Goal: Task Accomplishment & Management: Manage account settings

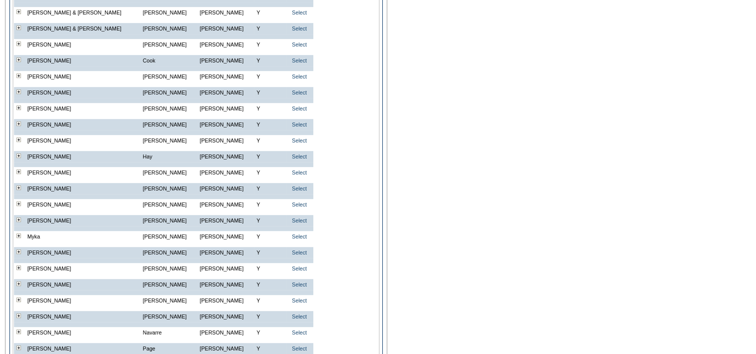
scroll to position [400, 0]
click at [294, 79] on link "Select" at bounding box center [299, 76] width 15 height 6
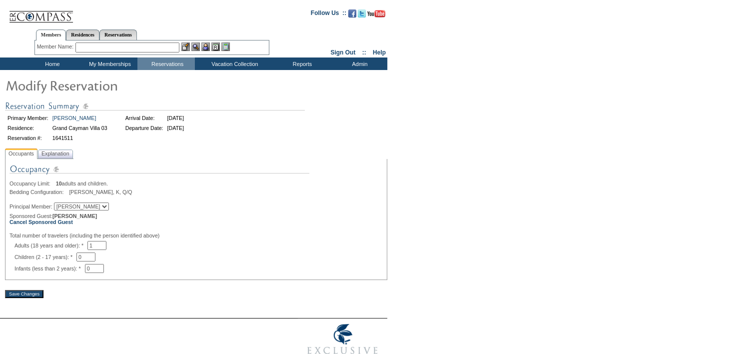
click at [73, 155] on span "Explanation" at bounding box center [55, 153] width 35 height 10
click at [71, 154] on span "Explanation" at bounding box center [55, 153] width 32 height 10
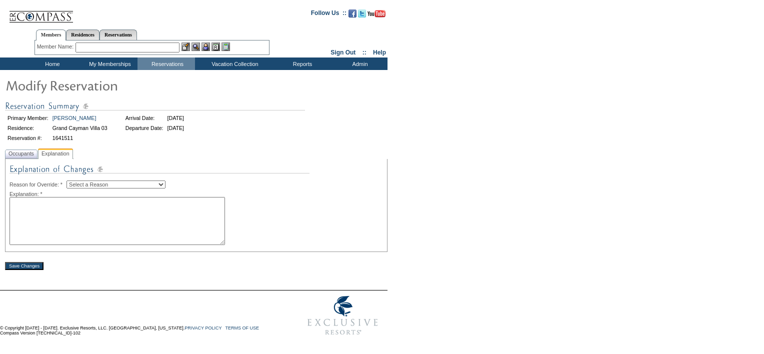
click at [125, 185] on select "Select a Reason Creating Continuous Stay Days Rebooked After Cancellation Editi…" at bounding box center [115, 184] width 99 height 8
select select "1045"
click at [74, 180] on select "Select a Reason Creating Continuous Stay Days Rebooked After Cancellation Editi…" at bounding box center [115, 184] width 99 height 8
click at [85, 236] on textarea at bounding box center [116, 221] width 215 height 48
type textarea "per phone with Bob -AM"
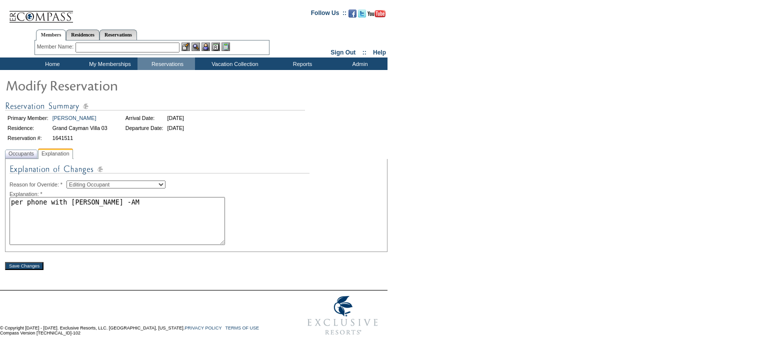
click at [23, 267] on input "Save Changes" at bounding box center [24, 266] width 38 height 8
